Goal: Navigation & Orientation: Find specific page/section

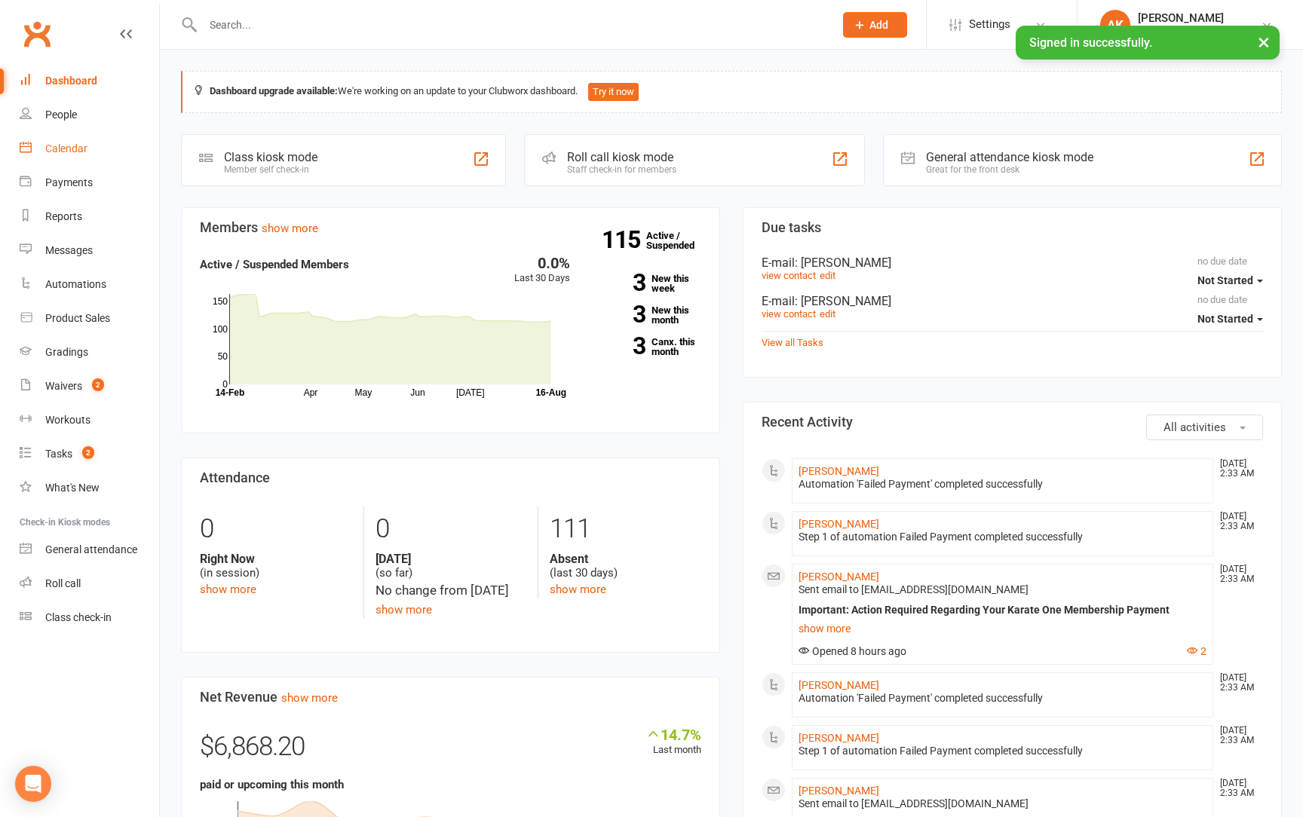
click at [60, 152] on div "Calendar" at bounding box center [66, 148] width 42 height 12
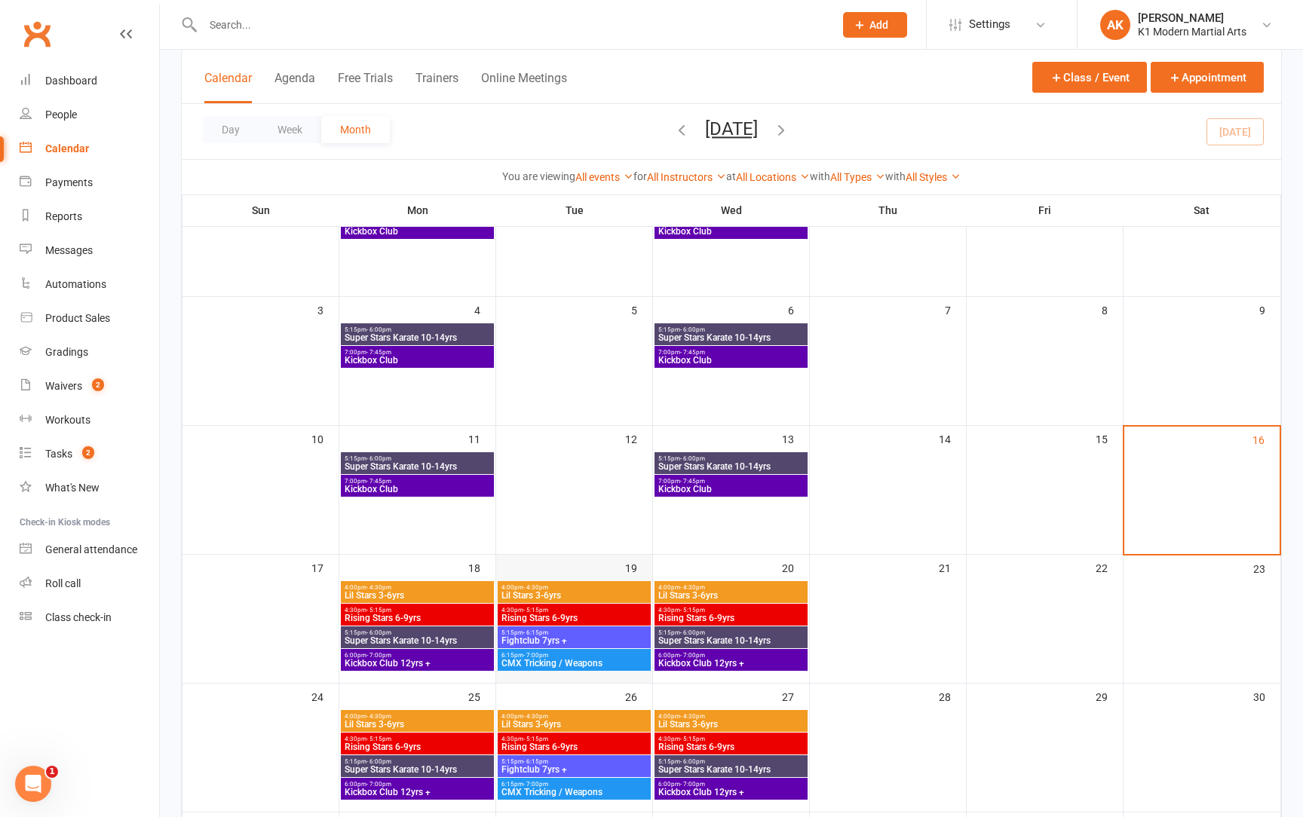
scroll to position [152, 0]
click at [683, 589] on span "- 4:30pm" at bounding box center [692, 587] width 25 height 7
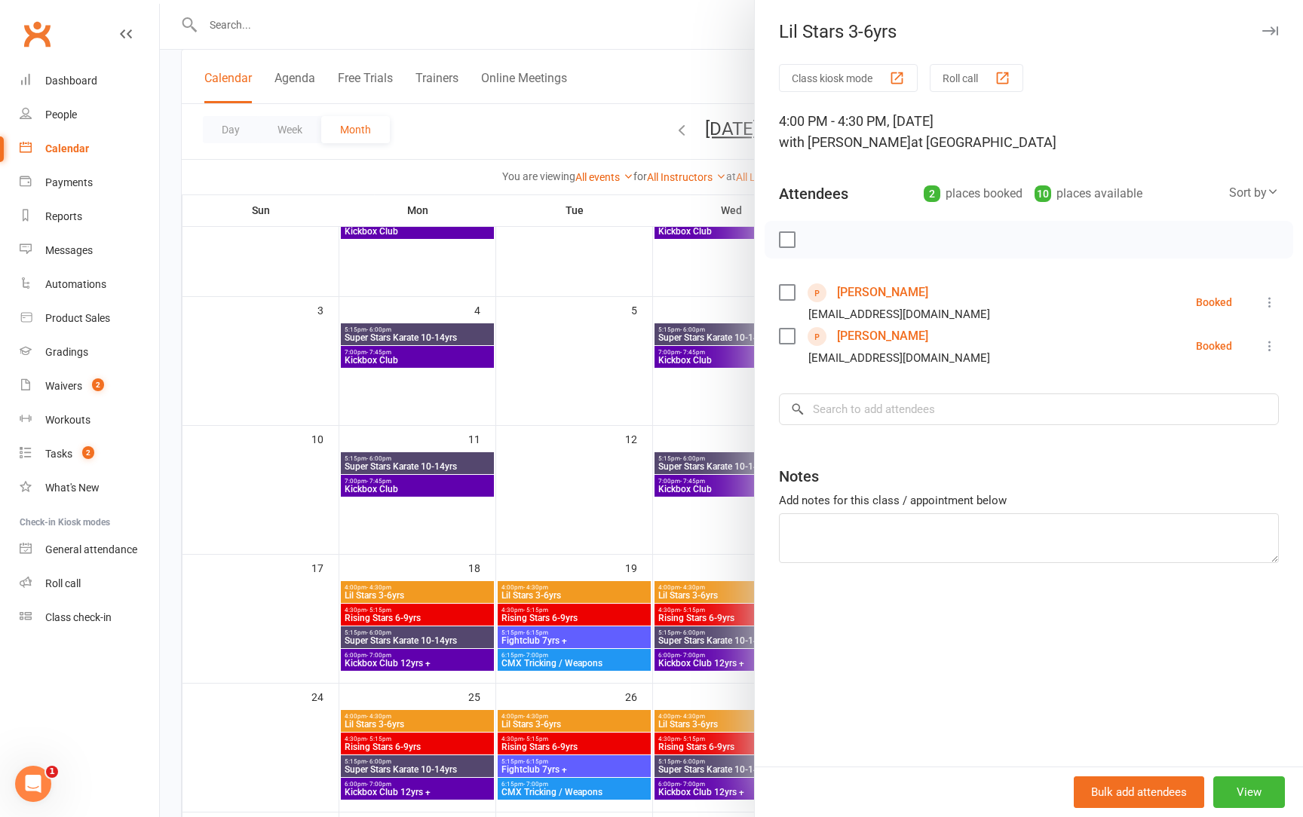
click at [886, 288] on link "[PERSON_NAME]" at bounding box center [882, 292] width 91 height 24
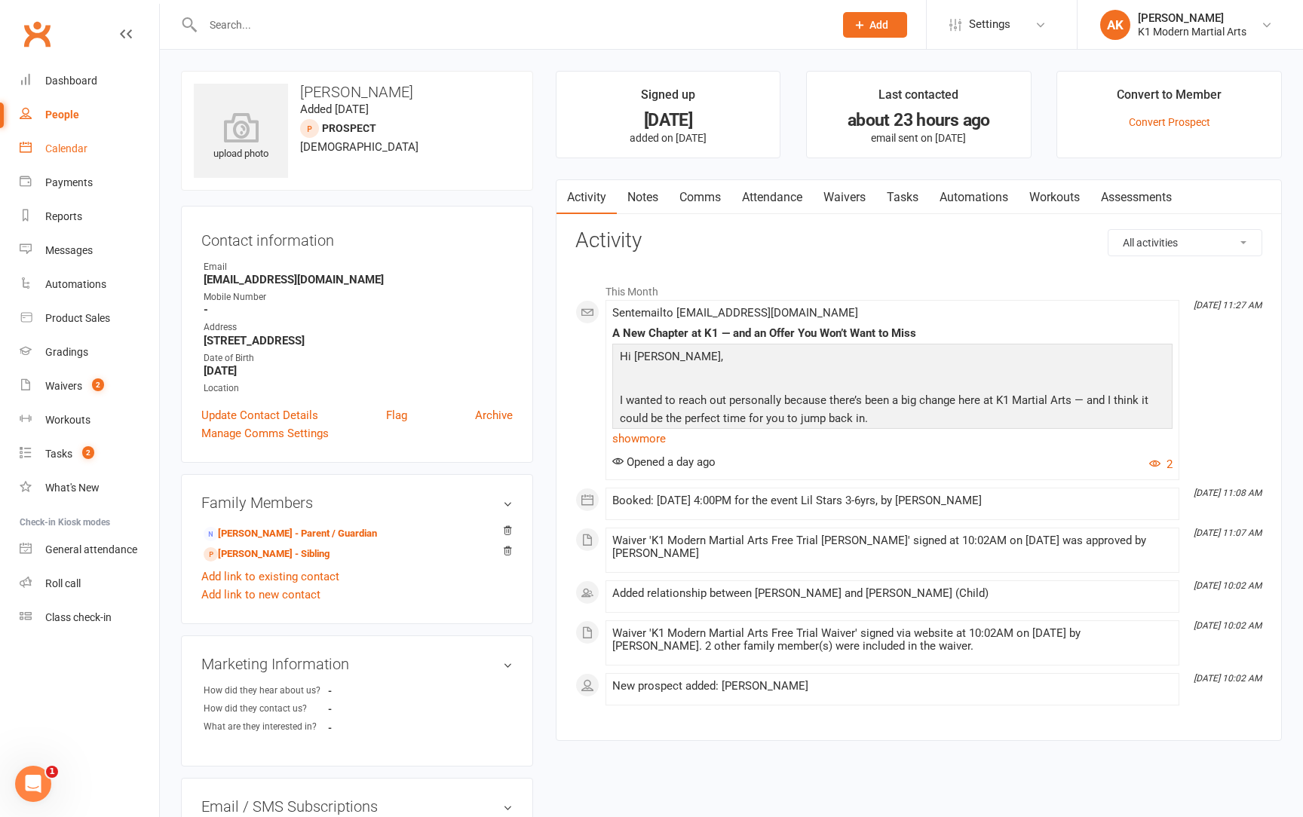
click at [107, 151] on link "Calendar" at bounding box center [89, 149] width 139 height 34
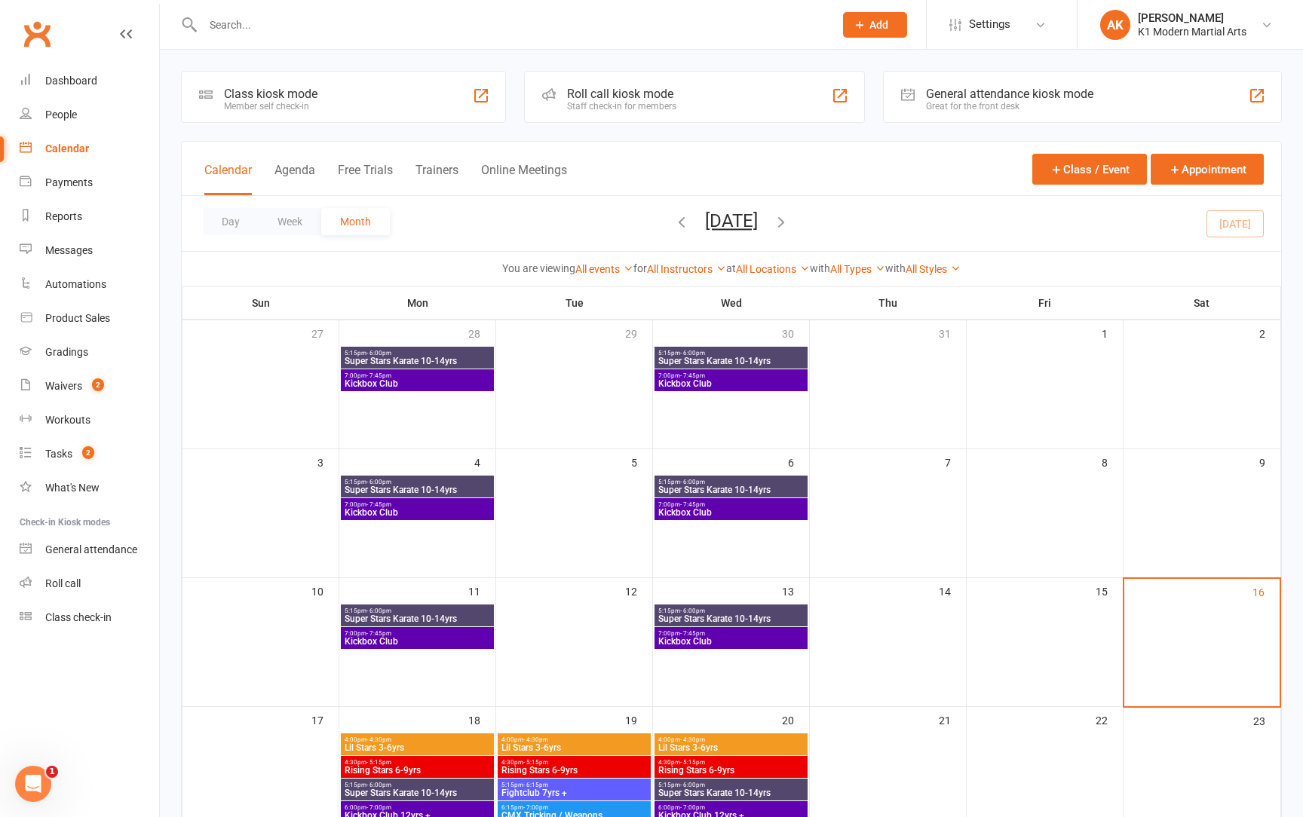
click at [681, 743] on span "Lil Stars 3-6yrs" at bounding box center [730, 747] width 147 height 9
